Goal: Transaction & Acquisition: Register for event/course

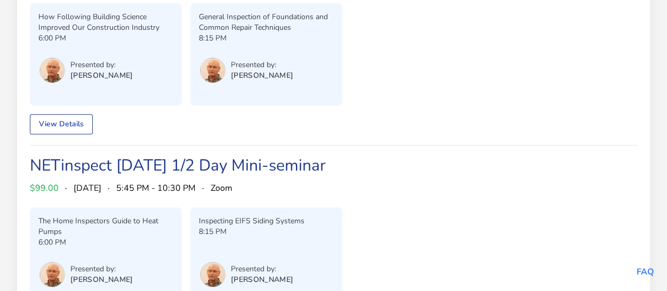
scroll to position [53, 0]
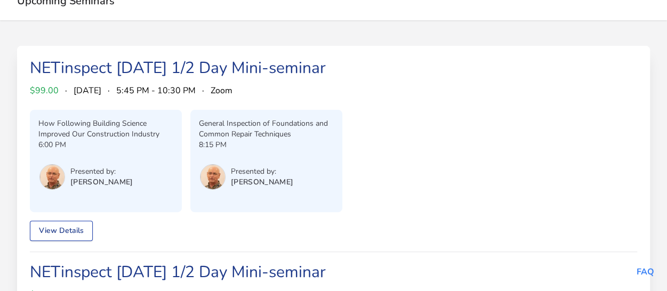
click at [66, 235] on link "View Details" at bounding box center [61, 231] width 63 height 20
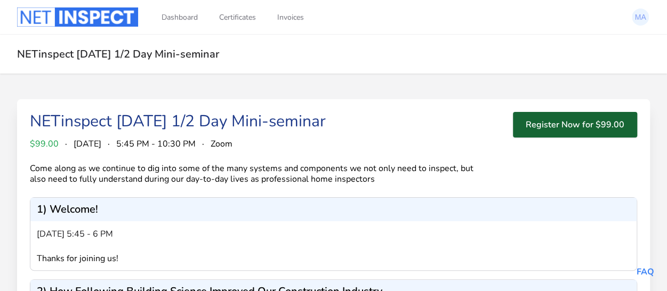
click at [600, 122] on button "Register Now for $99.00" at bounding box center [575, 125] width 124 height 26
